Goal: Information Seeking & Learning: Learn about a topic

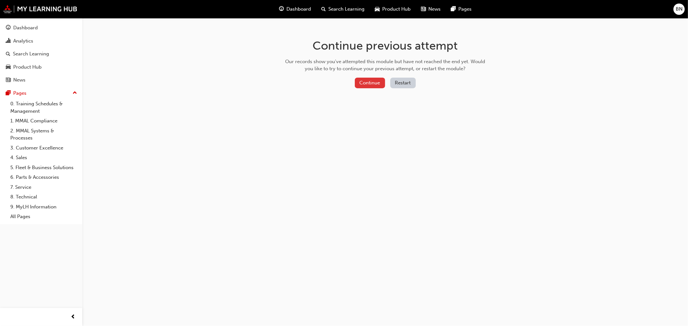
click at [366, 79] on button "Continue" at bounding box center [370, 83] width 30 height 11
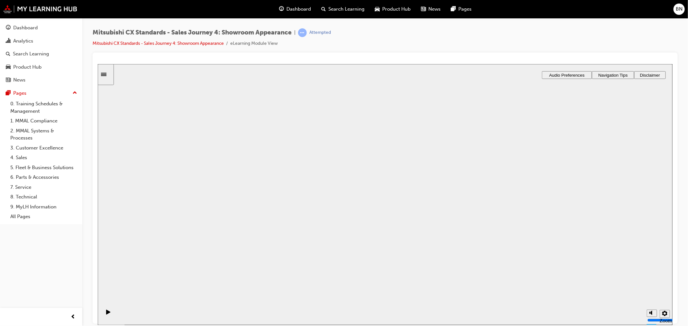
click at [122, 317] on button "Resume" at bounding box center [109, 321] width 25 height 8
